Goal: Check status: Check status

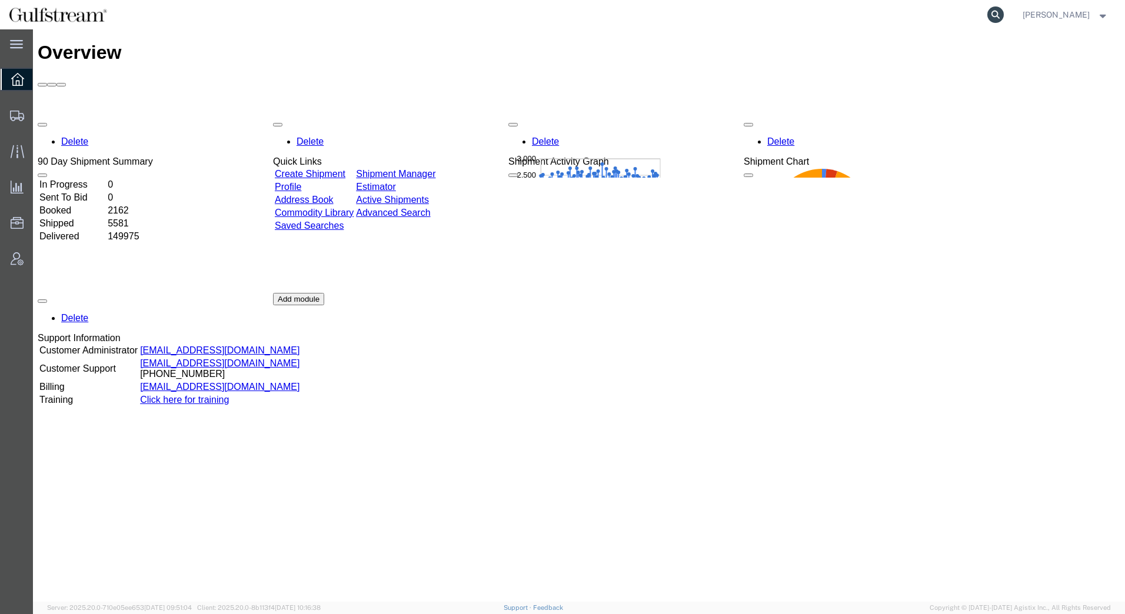
click at [994, 14] on icon at bounding box center [995, 14] width 16 height 16
paste input "427185139583"
type input "427185139583"
click at [995, 16] on icon at bounding box center [995, 14] width 16 height 16
